Goal: Find specific page/section: Find specific page/section

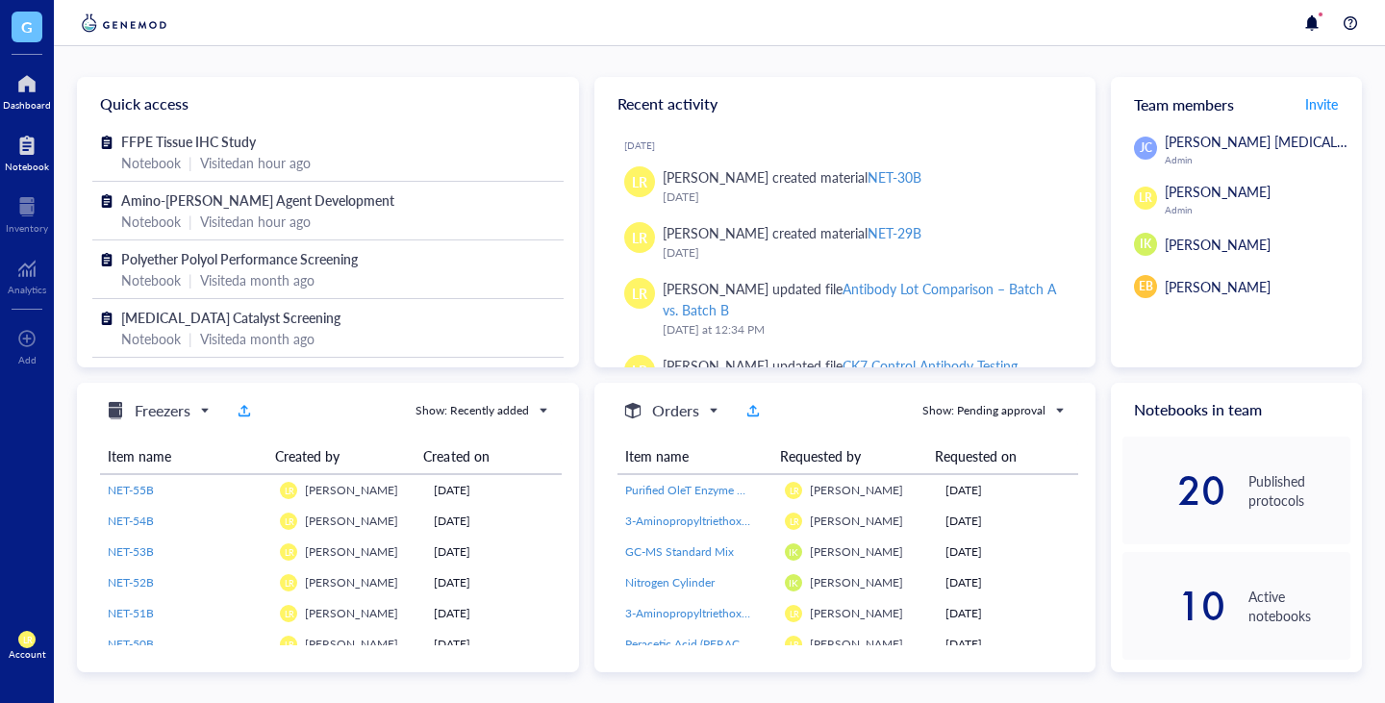
click at [23, 165] on div "Notebook" at bounding box center [27, 167] width 44 height 12
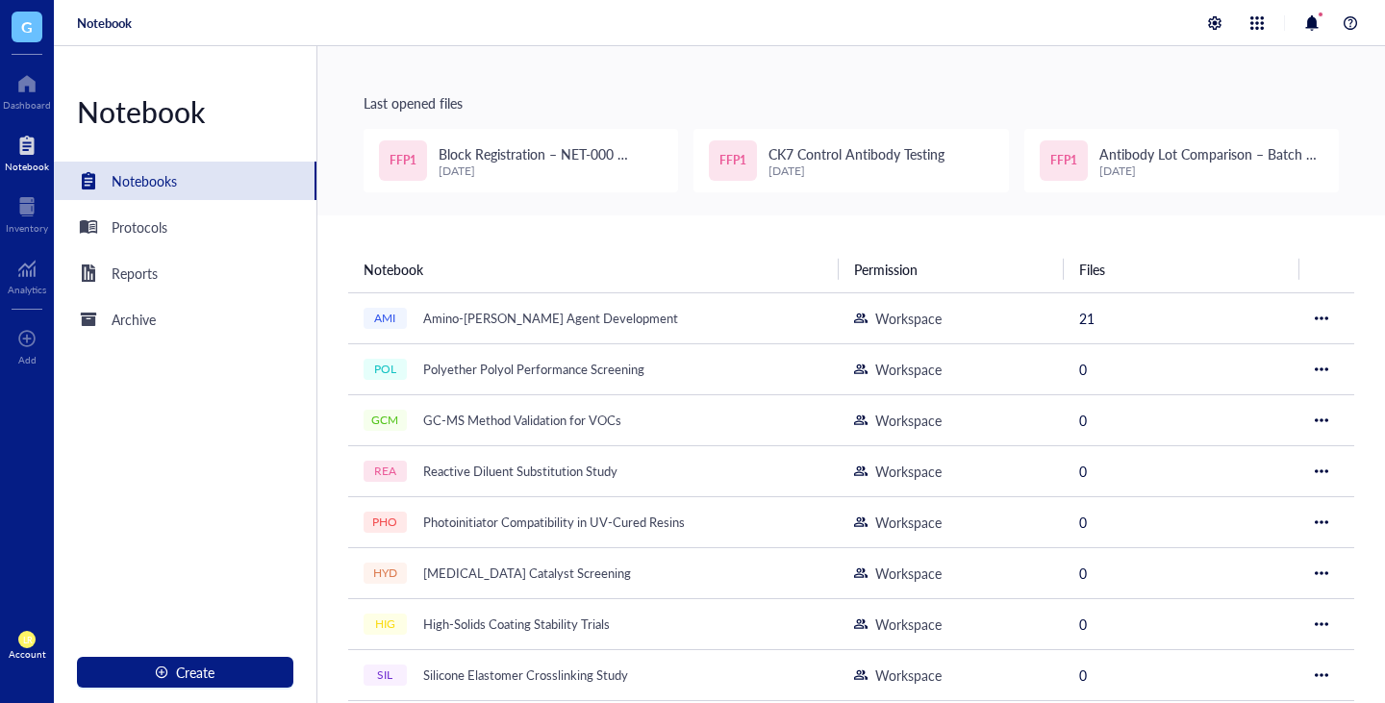
click at [39, 42] on div "G" at bounding box center [27, 27] width 54 height 54
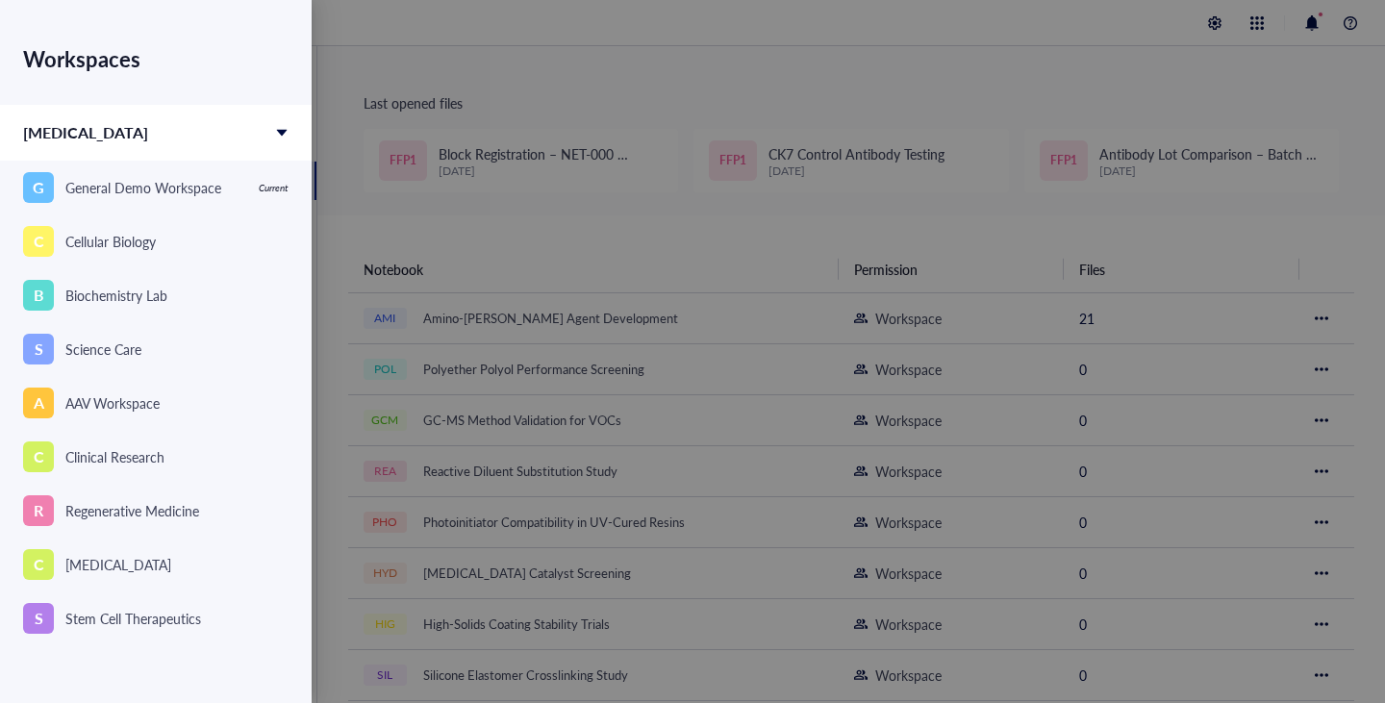
click at [30, 31] on div "Workspaces [MEDICAL_DATA] G General Demo Workspace Current C Cellular Biology S…" at bounding box center [156, 317] width 312 height 634
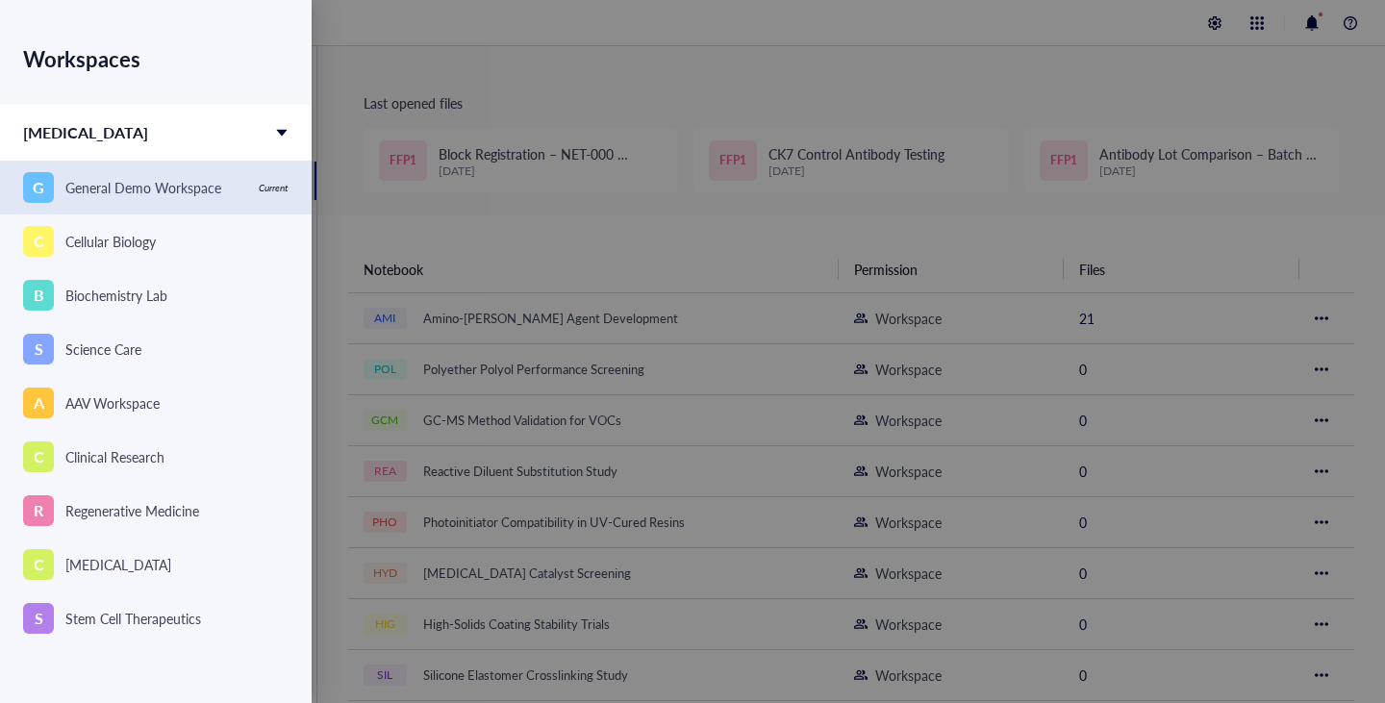
click at [127, 174] on div "G General Demo Workspace" at bounding box center [135, 187] width 224 height 31
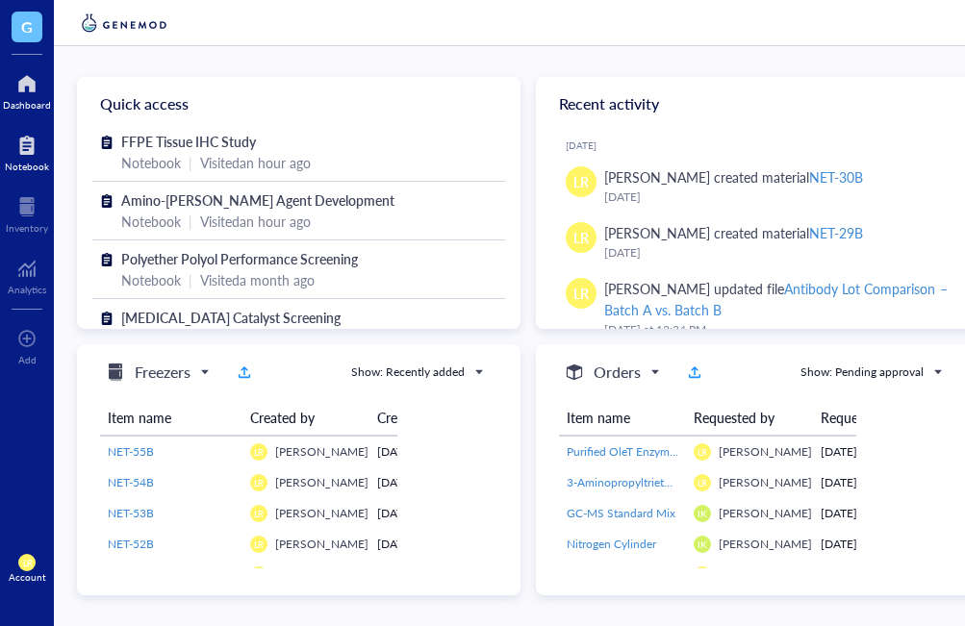
click at [36, 159] on div at bounding box center [27, 145] width 44 height 31
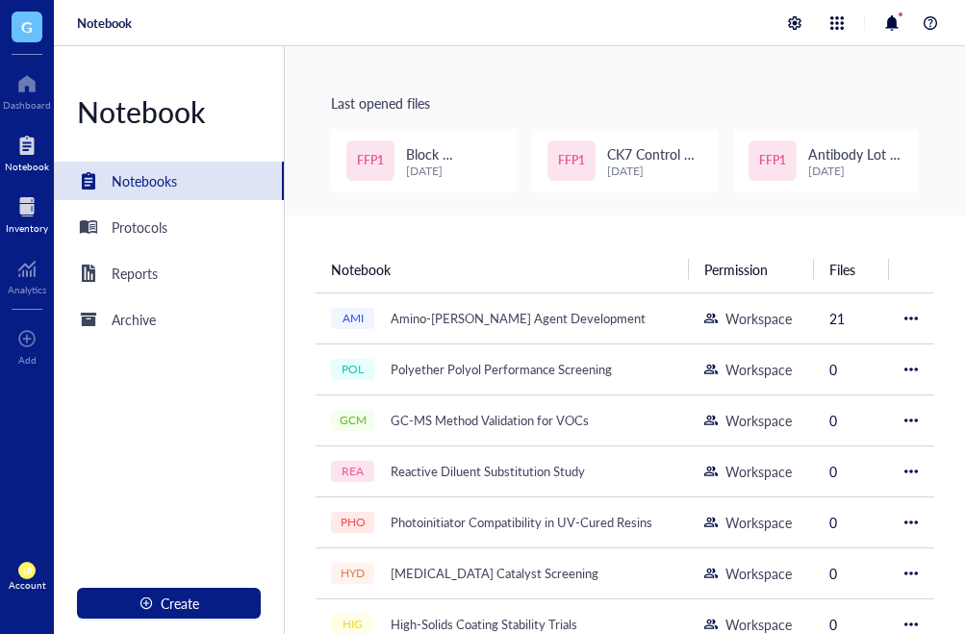
click at [49, 211] on div "Inventory" at bounding box center [27, 213] width 54 height 54
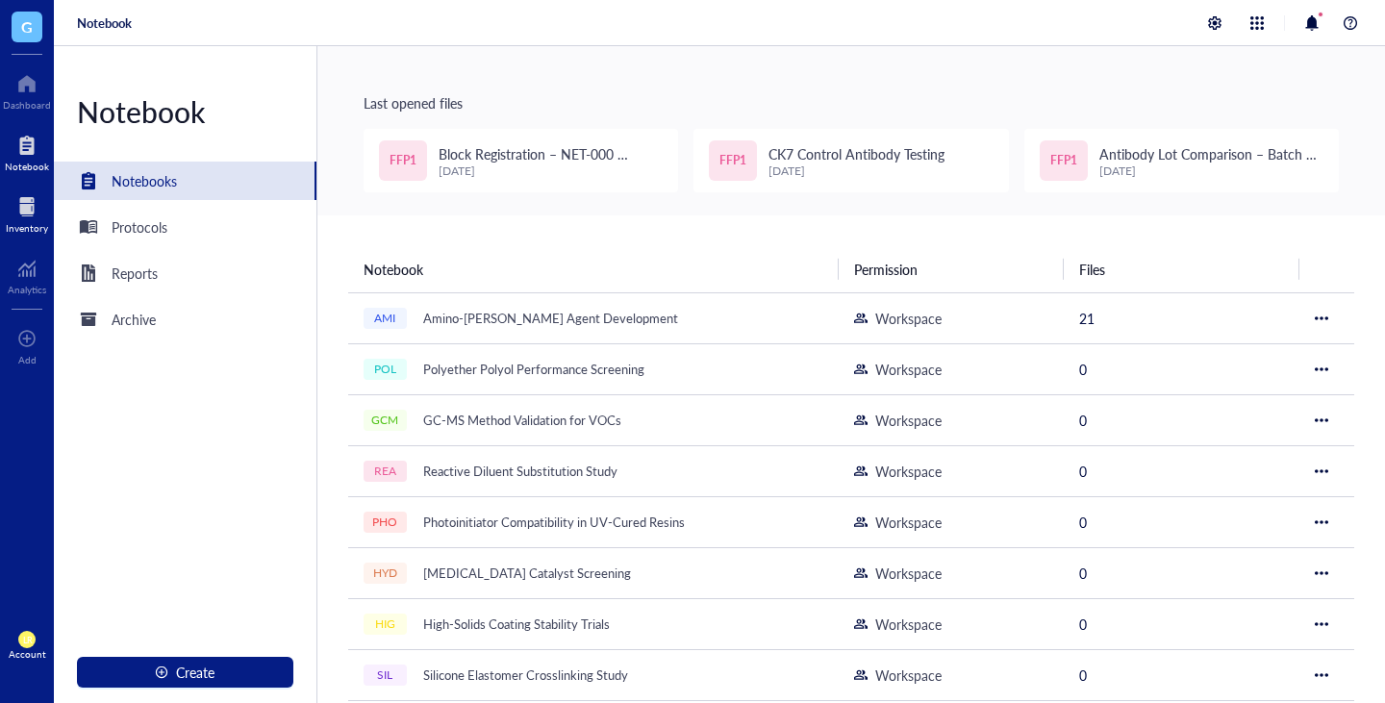
click at [21, 199] on div at bounding box center [27, 206] width 42 height 31
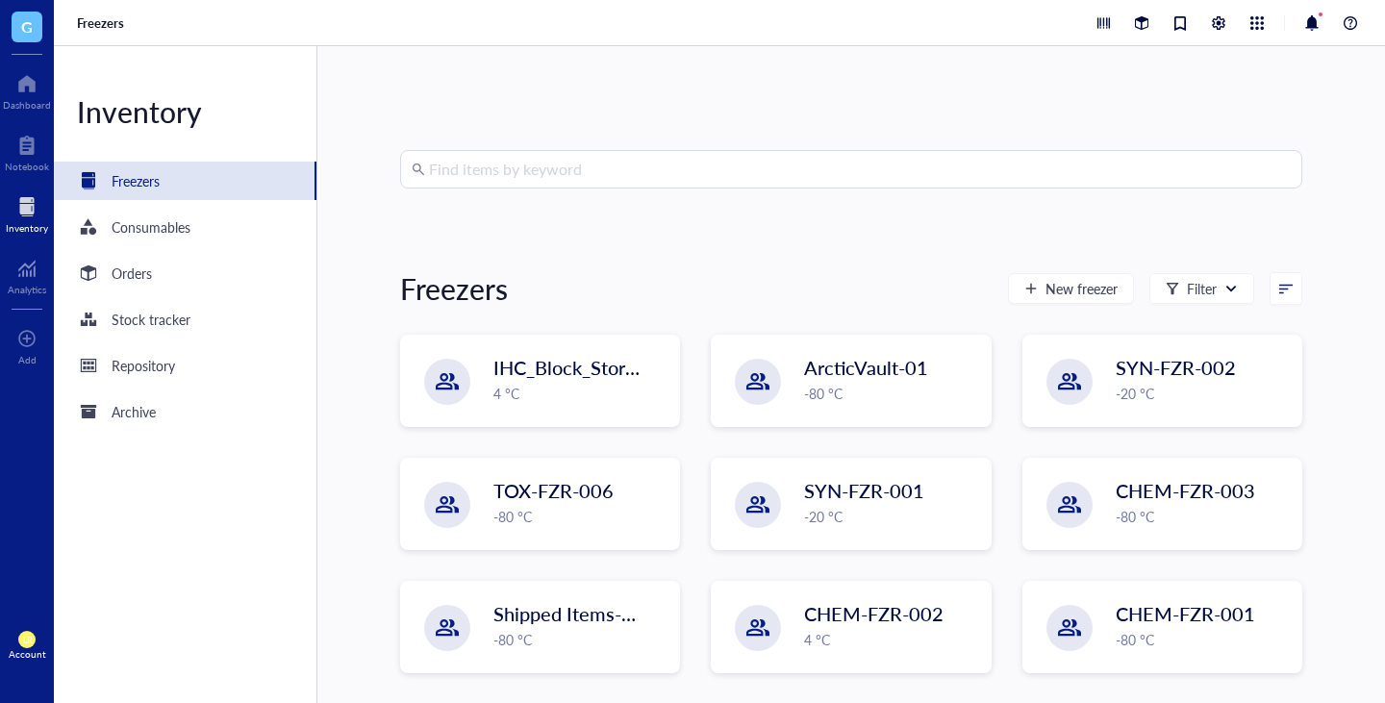
scroll to position [5, 0]
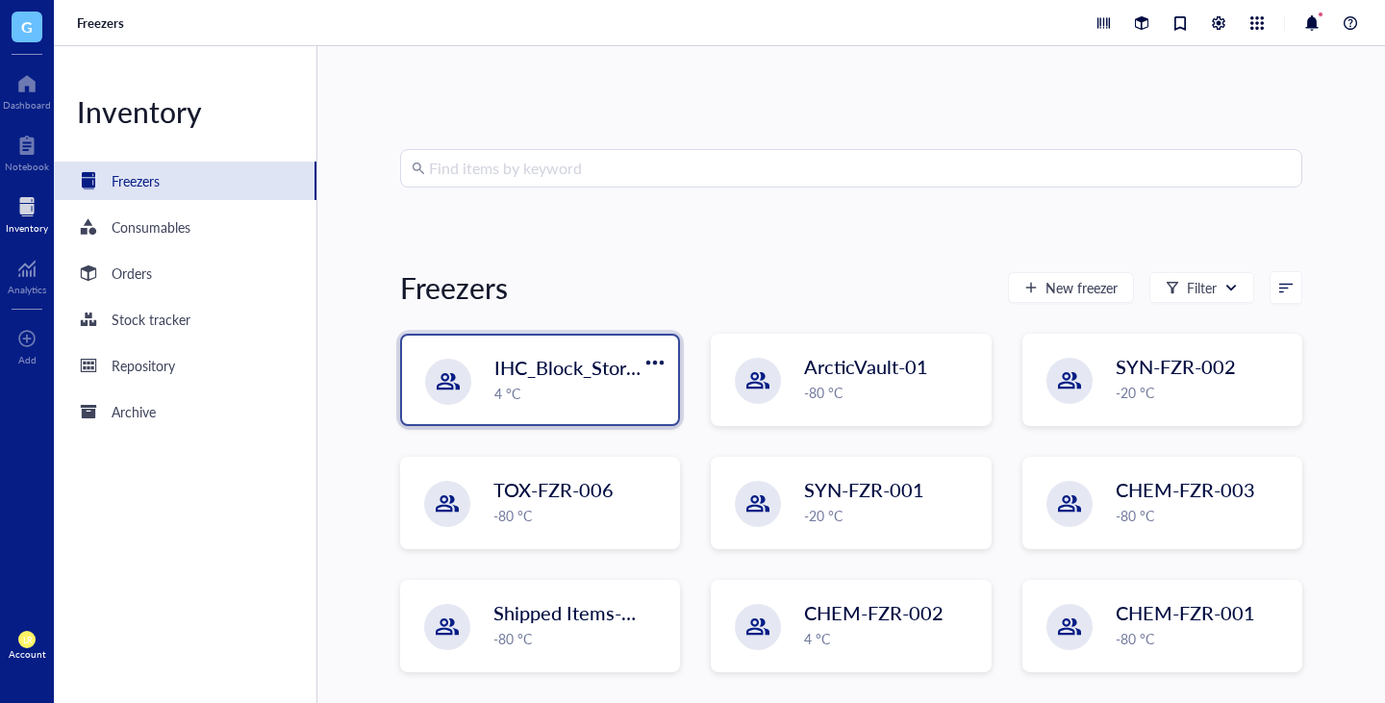
click at [598, 393] on div "4 °C" at bounding box center [580, 393] width 172 height 21
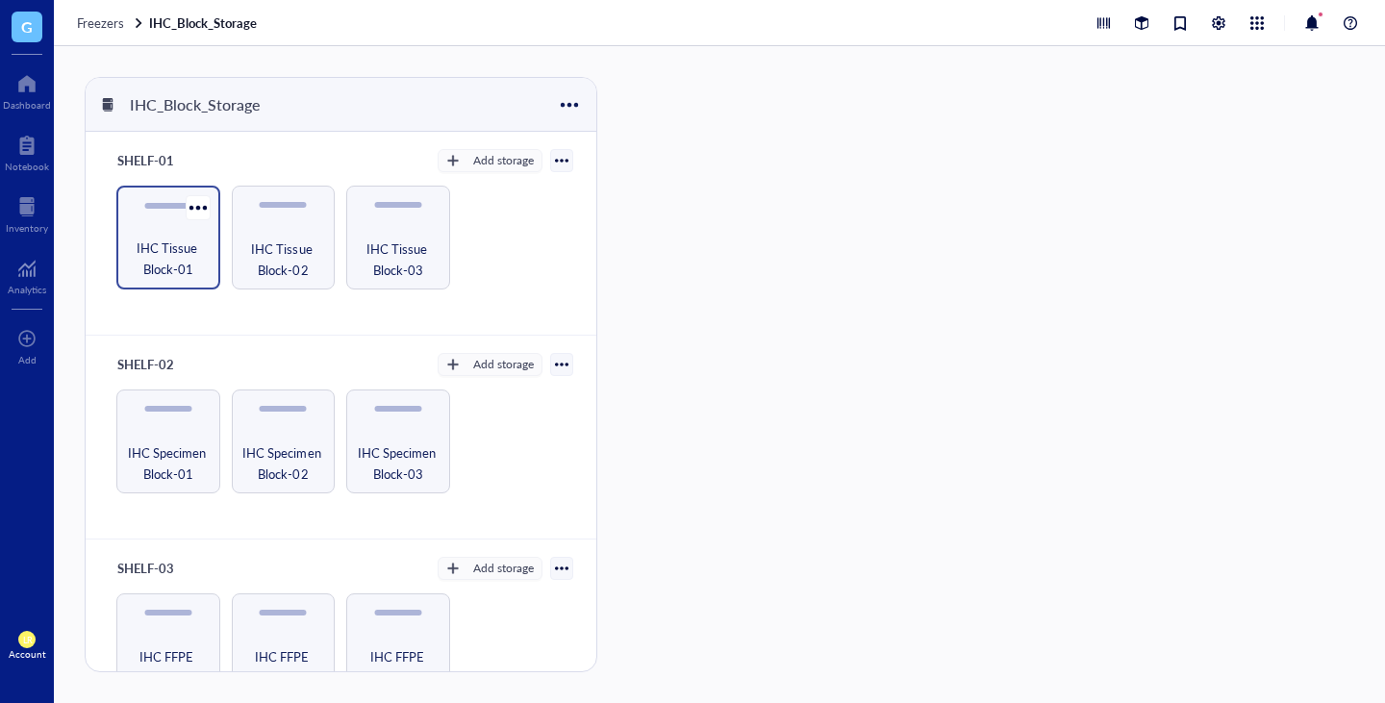
click at [155, 252] on span "IHC Tissue Block-01" at bounding box center [168, 259] width 85 height 42
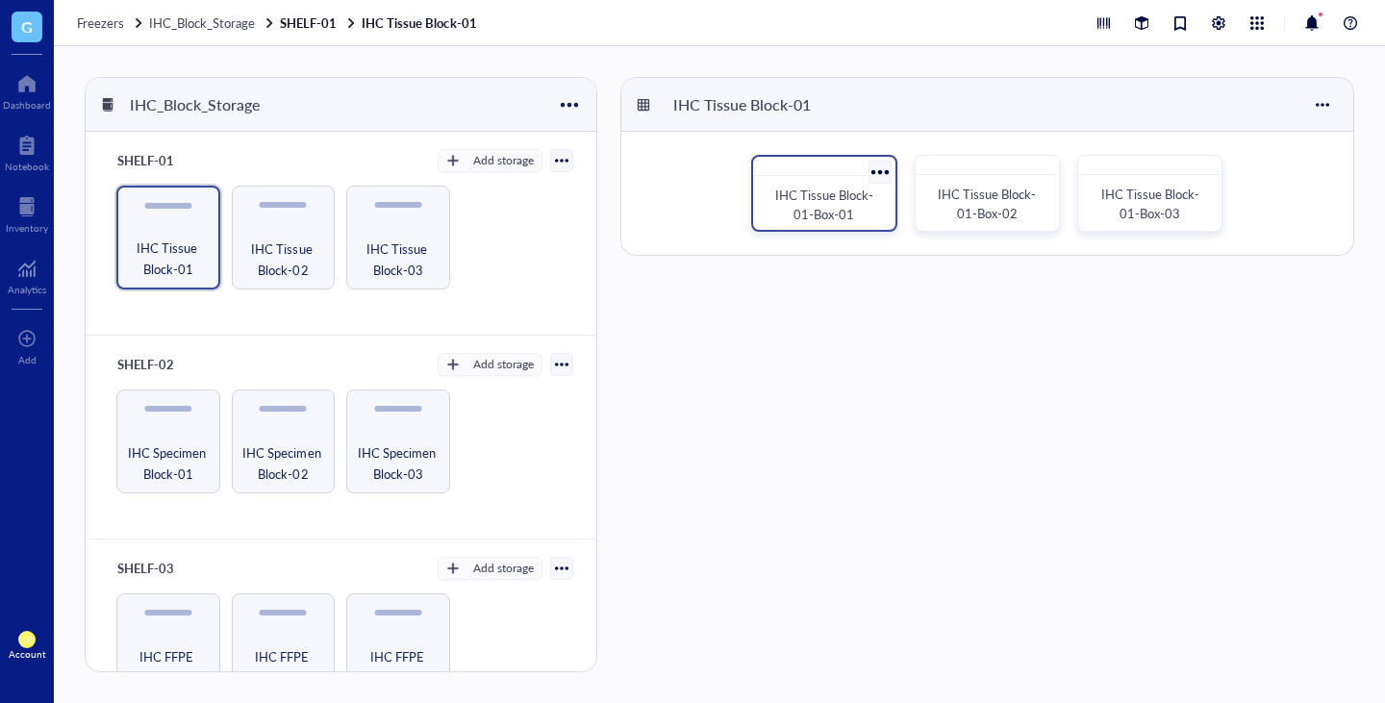
click at [816, 201] on span "IHC Tissue Block-01-Box-01" at bounding box center [824, 205] width 98 height 38
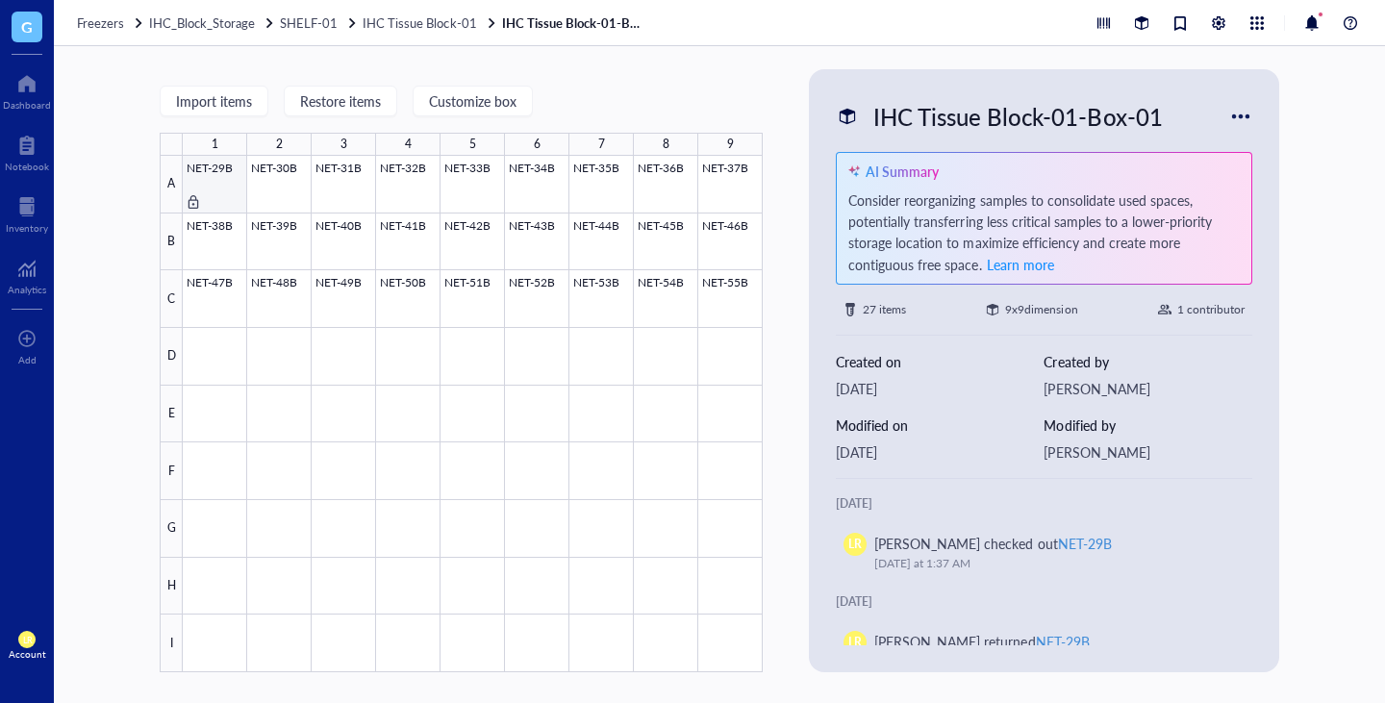
click at [221, 188] on div at bounding box center [473, 414] width 580 height 517
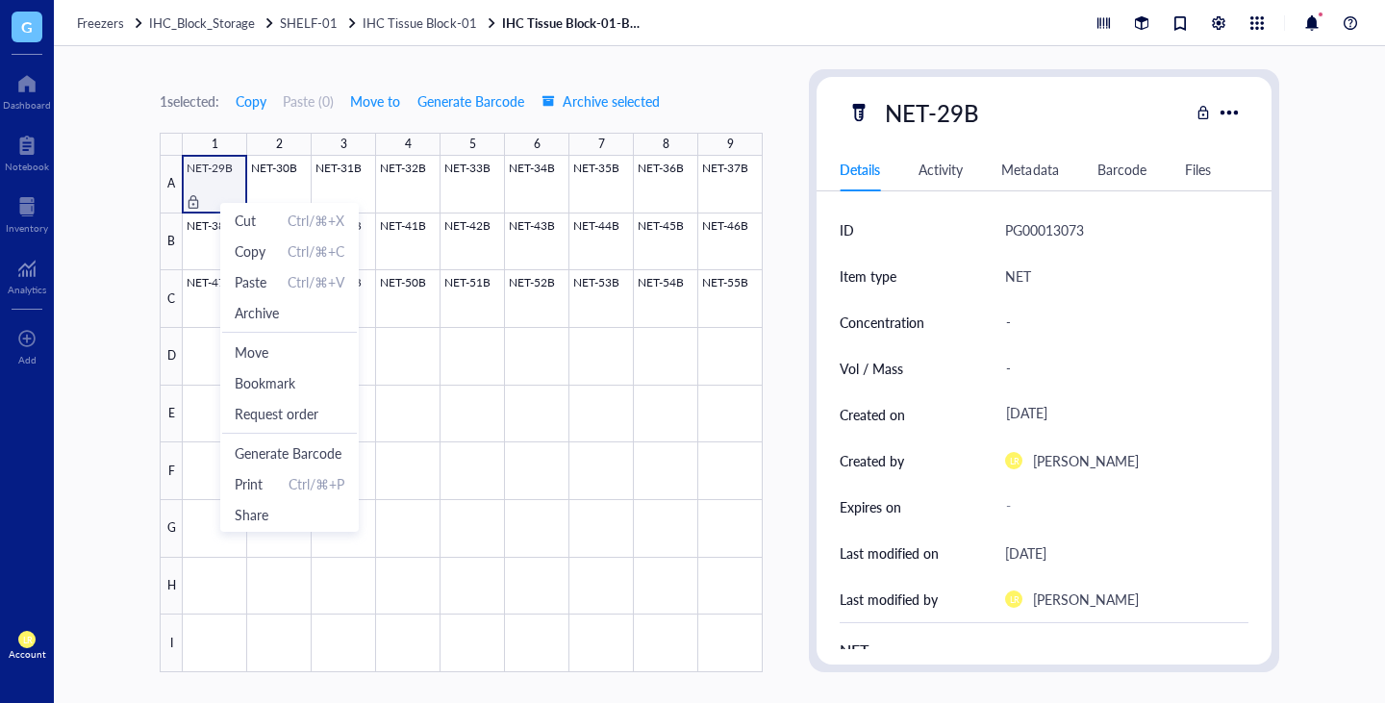
click at [128, 255] on div "1 selected: Copy Paste ( 0 ) Move to Generate Barcode Archive selected 1 2 3 4 …" at bounding box center [719, 374] width 1331 height 657
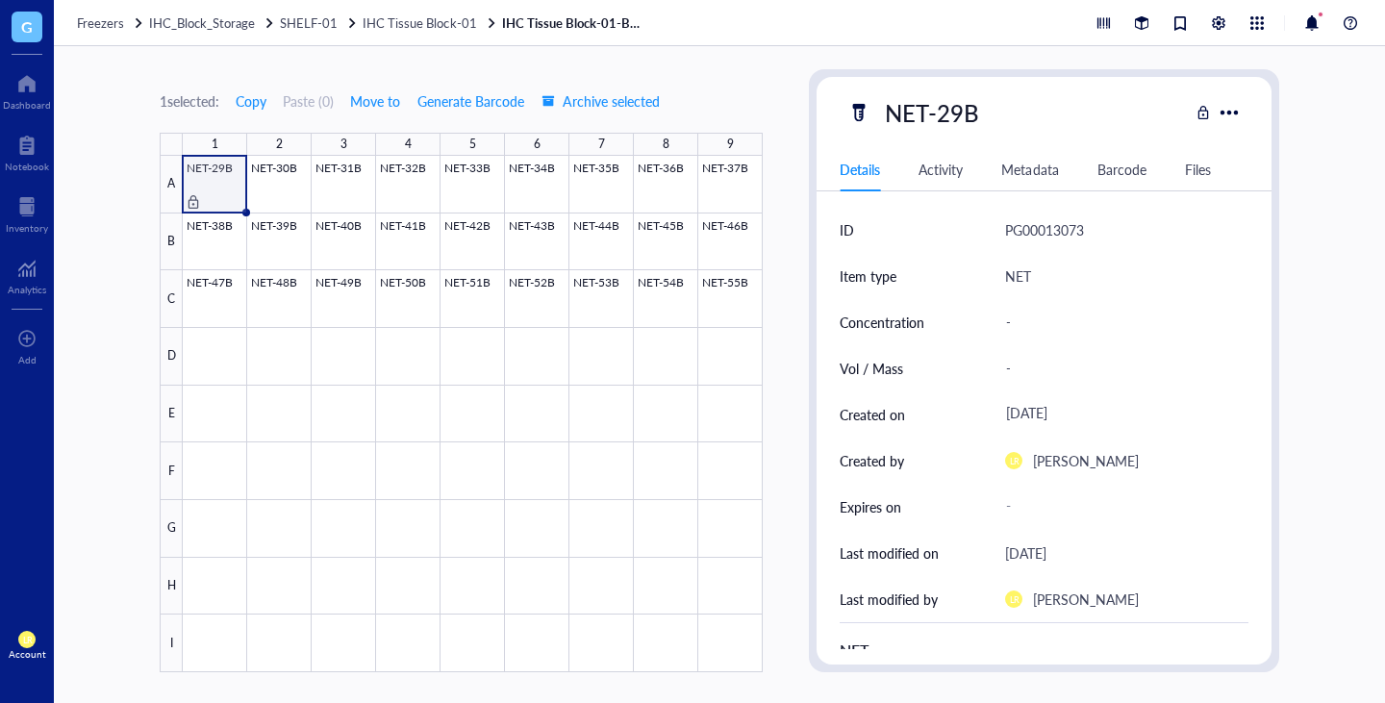
click at [131, 258] on div "1 selected: Copy Paste ( 0 ) Move to Generate Barcode Archive selected 1 2 3 4 …" at bounding box center [719, 374] width 1331 height 657
drag, startPoint x: 30, startPoint y: 206, endPoint x: 40, endPoint y: 208, distance: 10.8
click at [30, 206] on div at bounding box center [27, 206] width 42 height 31
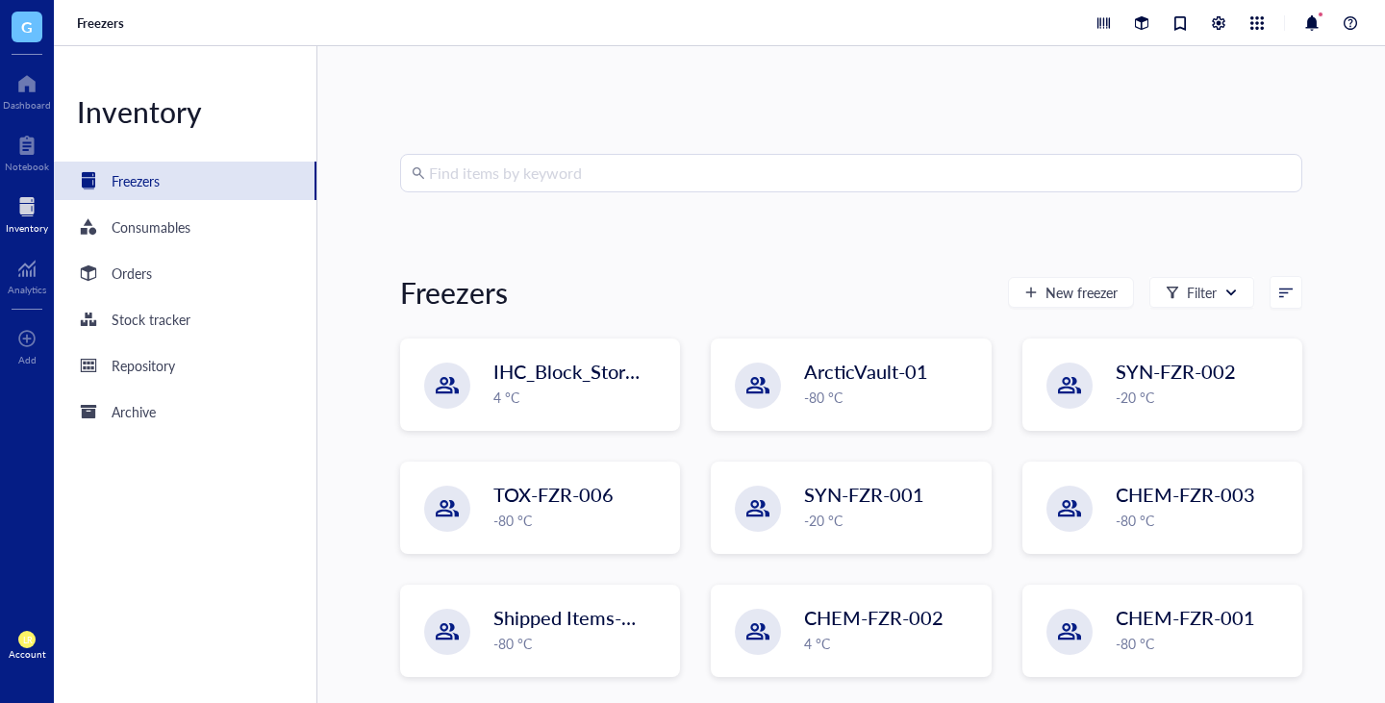
click at [564, 173] on input "search" at bounding box center [860, 173] width 862 height 37
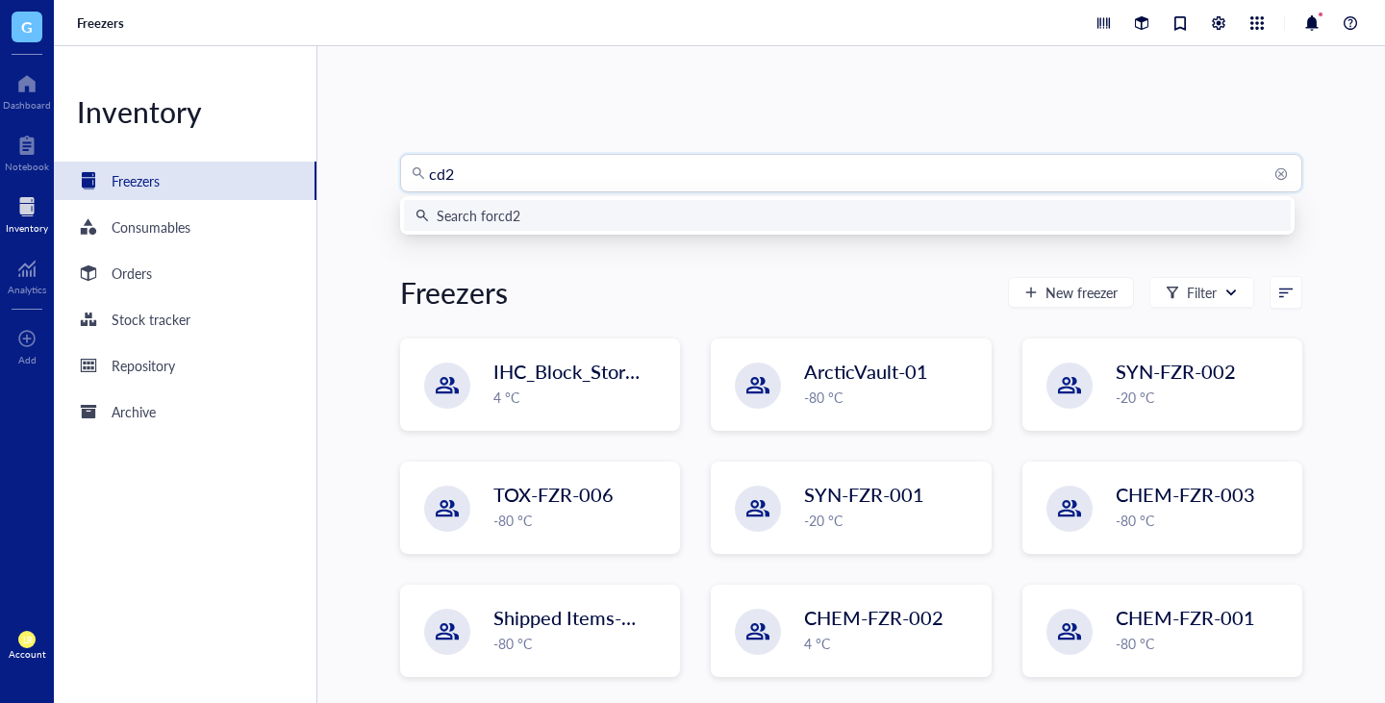
type input "cd20"
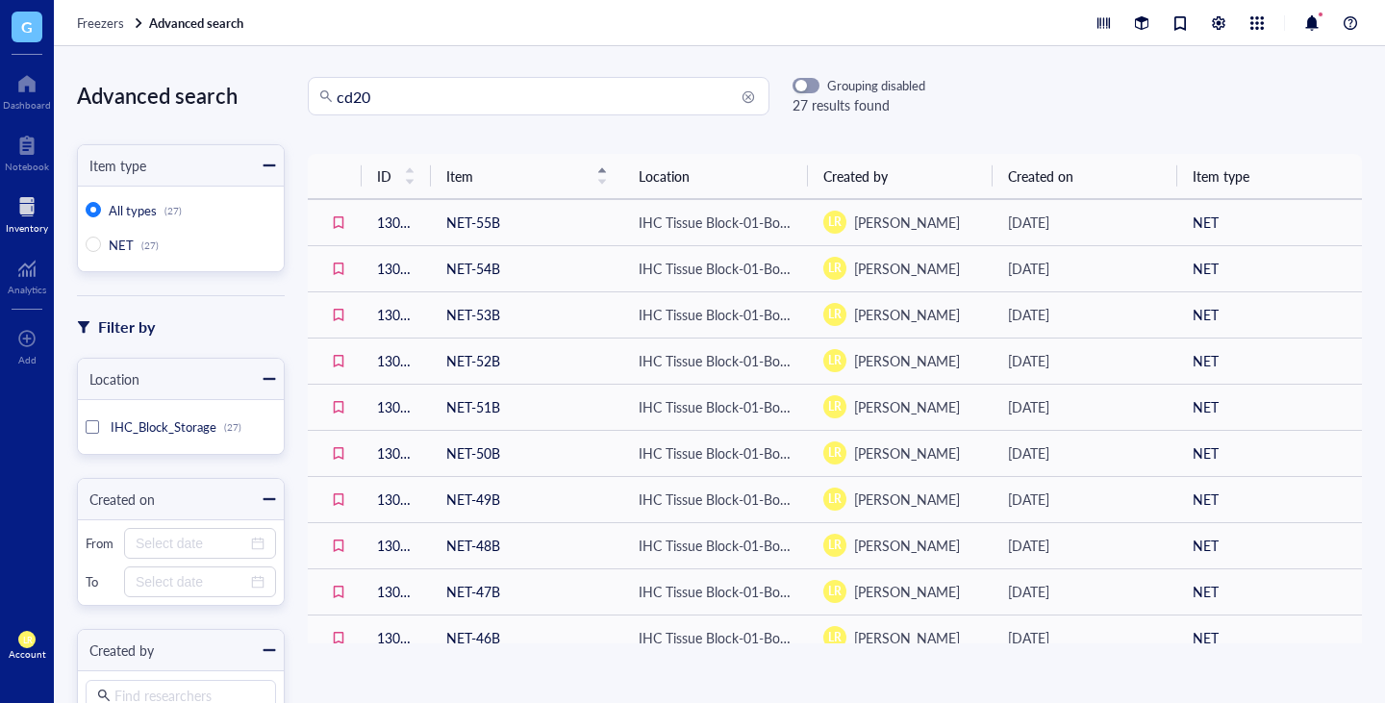
click at [1063, 101] on div "cd20 Grouping disabled 27 results found" at bounding box center [835, 96] width 1101 height 38
